Goal: Register for event/course

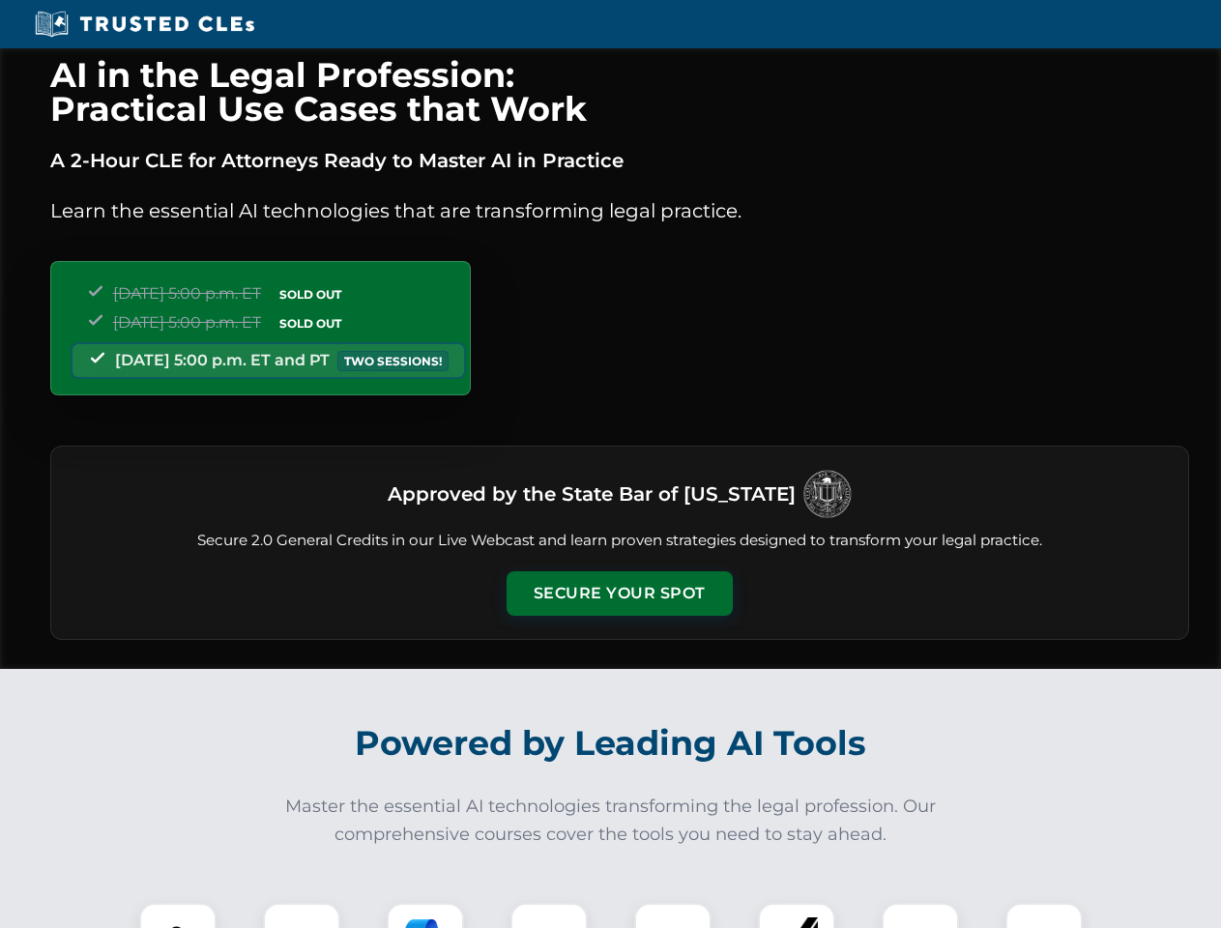
click at [619, 594] on button "Secure Your Spot" at bounding box center [620, 593] width 226 height 44
